Goal: Find specific page/section: Find specific page/section

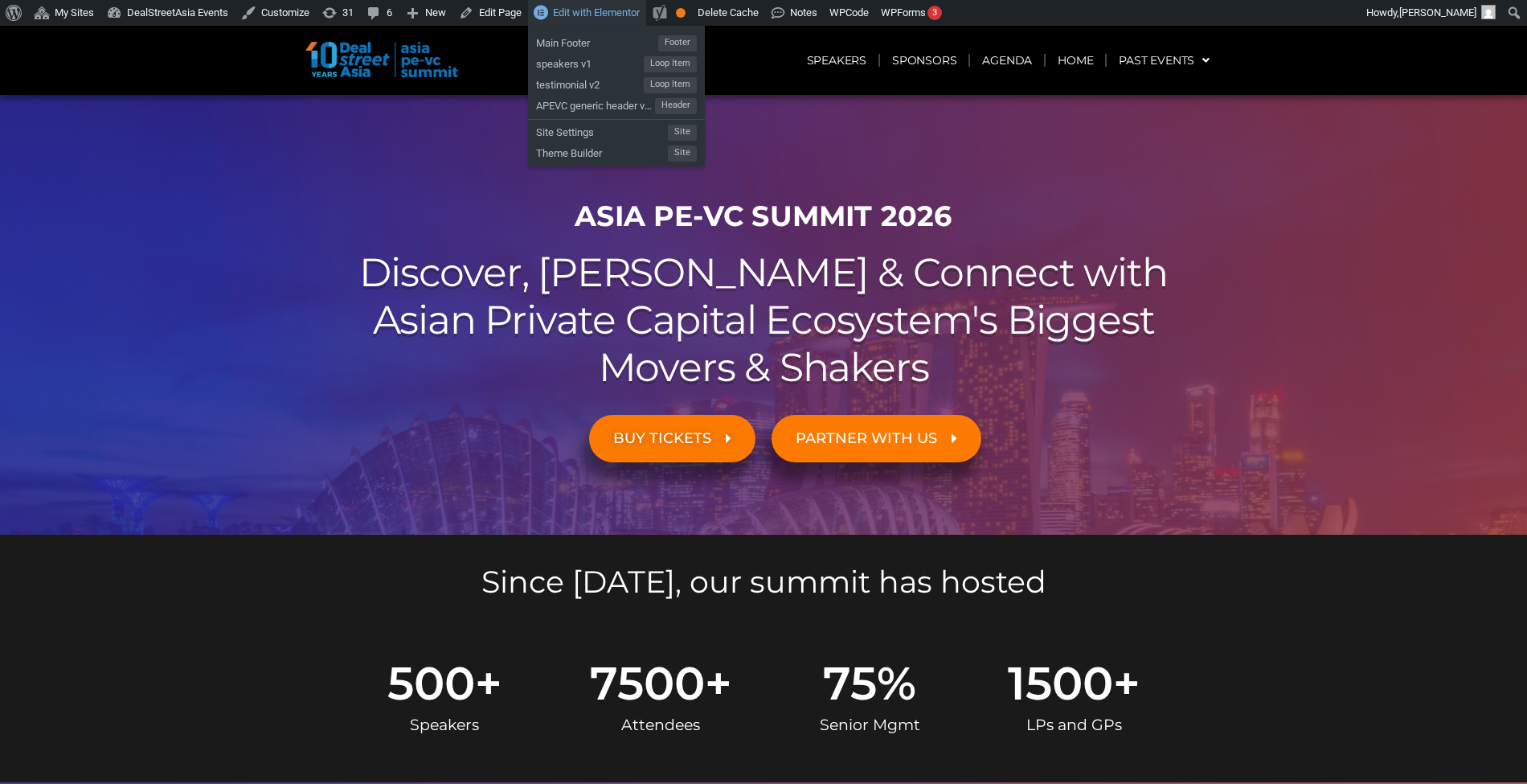
click at [581, 9] on span "Edit with Elementor" at bounding box center [596, 13] width 87 height 12
